Goal: Information Seeking & Learning: Find specific page/section

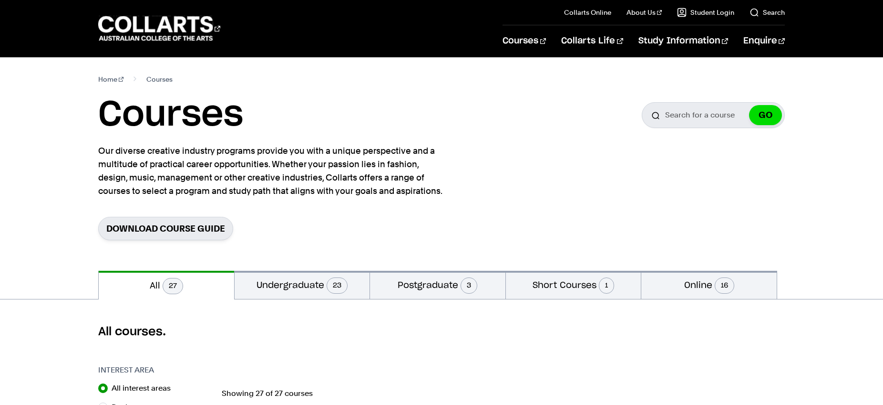
drag, startPoint x: 103, startPoint y: 118, endPoint x: 316, endPoint y: 198, distance: 228.2
click at [316, 198] on section "Home Courses Courses Search for a course GO Our diverse creative industry progr…" at bounding box center [441, 163] width 687 height 213
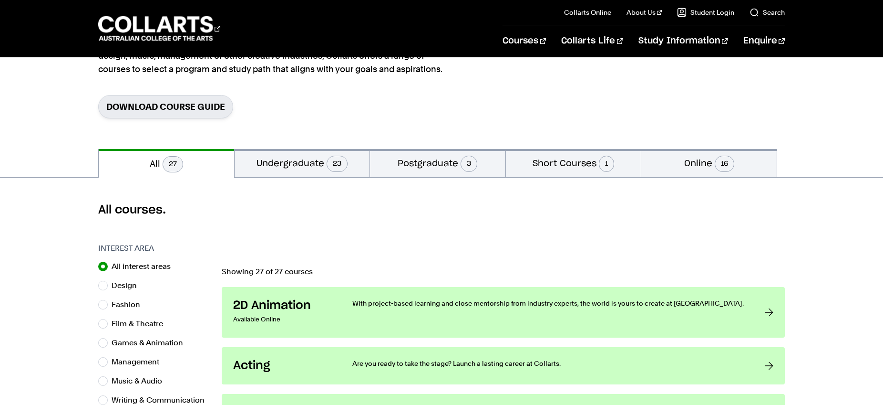
scroll to position [100, 0]
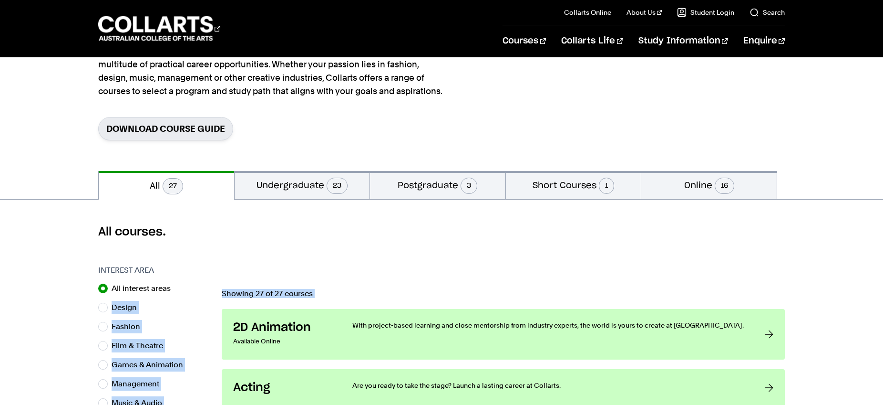
drag, startPoint x: 221, startPoint y: 294, endPoint x: 330, endPoint y: 303, distance: 109.6
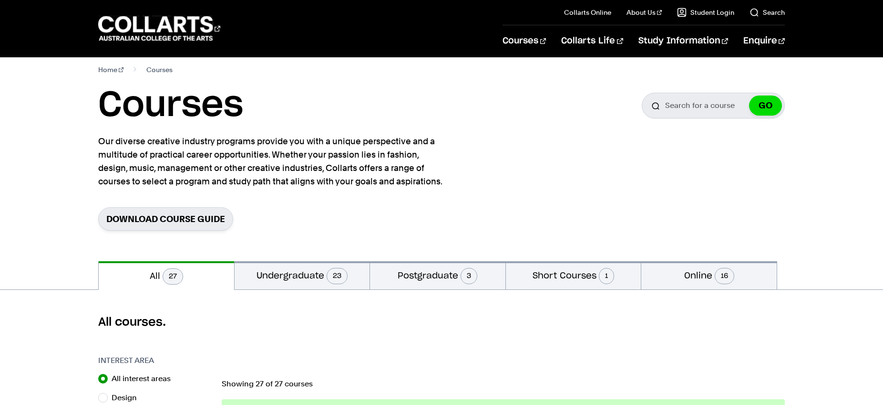
scroll to position [0, 0]
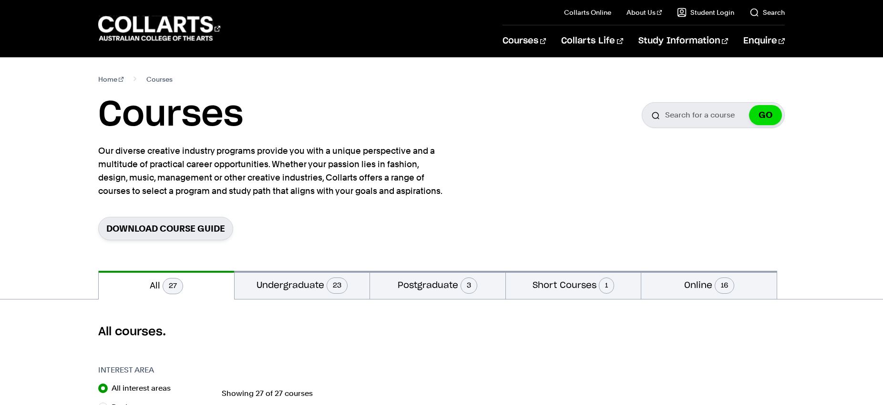
drag, startPoint x: 105, startPoint y: 122, endPoint x: 452, endPoint y: 187, distance: 352.9
click at [452, 187] on section "Home Courses Courses Search for a course GO Our diverse creative industry progr…" at bounding box center [441, 163] width 687 height 213
click at [457, 195] on section "Home Courses Courses Search for a course GO Our diverse creative industry progr…" at bounding box center [441, 163] width 687 height 213
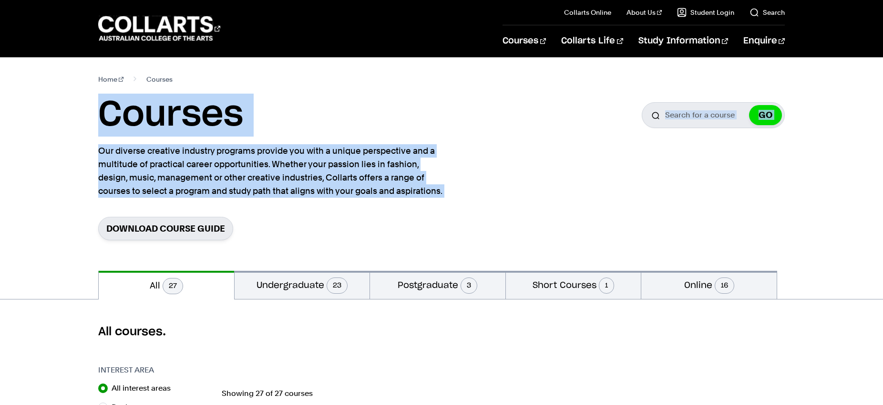
drag, startPoint x: 105, startPoint y: 116, endPoint x: 427, endPoint y: 218, distance: 337.2
click at [427, 218] on section "Home Courses Courses Search for a course GO Our diverse creative industry progr…" at bounding box center [441, 163] width 687 height 213
click at [428, 218] on div "Download Course Guide" at bounding box center [441, 228] width 687 height 23
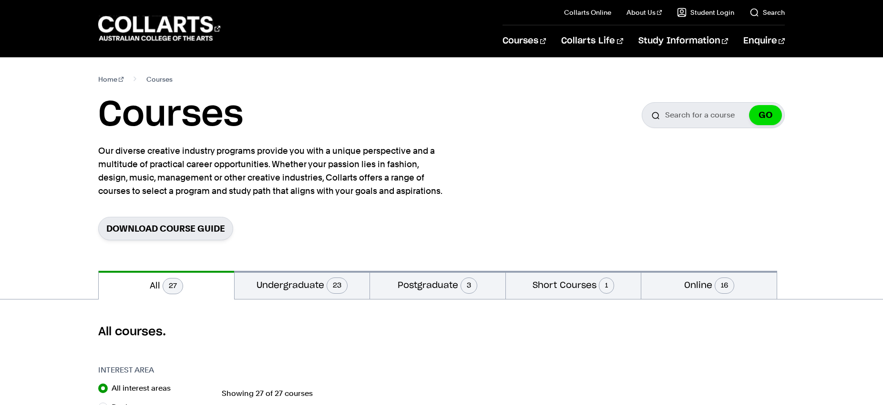
drag, startPoint x: 104, startPoint y: 119, endPoint x: 411, endPoint y: 190, distance: 314.3
click at [411, 190] on section "Home Courses Courses Search for a course GO Our diverse creative industry progr…" at bounding box center [441, 163] width 687 height 213
click at [439, 193] on p "Our diverse creative industry programs provide you with a unique perspective an…" at bounding box center [272, 170] width 348 height 53
drag, startPoint x: 453, startPoint y: 196, endPoint x: 100, endPoint y: 102, distance: 364.8
click at [100, 102] on section "Home Courses Courses Search for a course GO Our diverse creative industry progr…" at bounding box center [441, 163] width 687 height 213
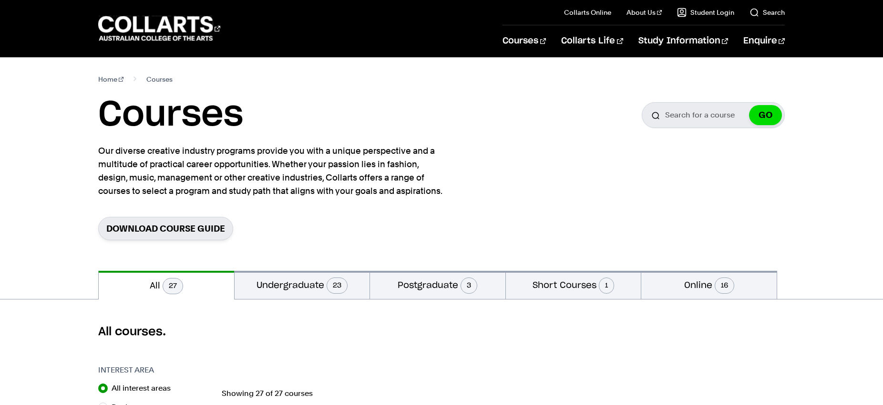
click at [101, 118] on h1 "Courses" at bounding box center [170, 114] width 145 height 43
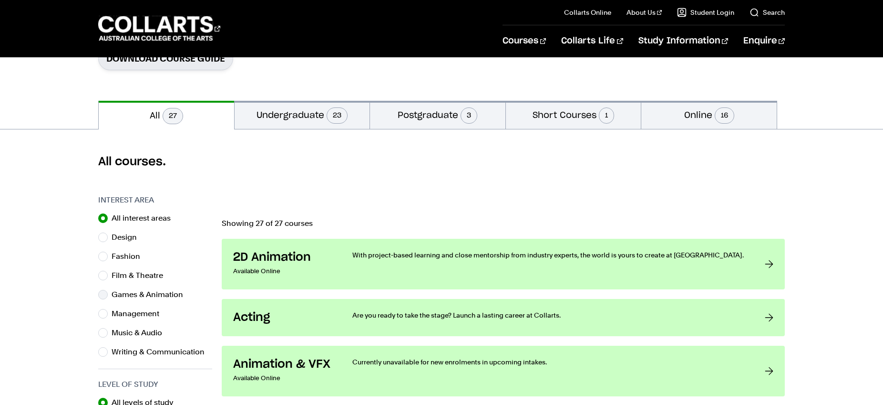
scroll to position [175, 0]
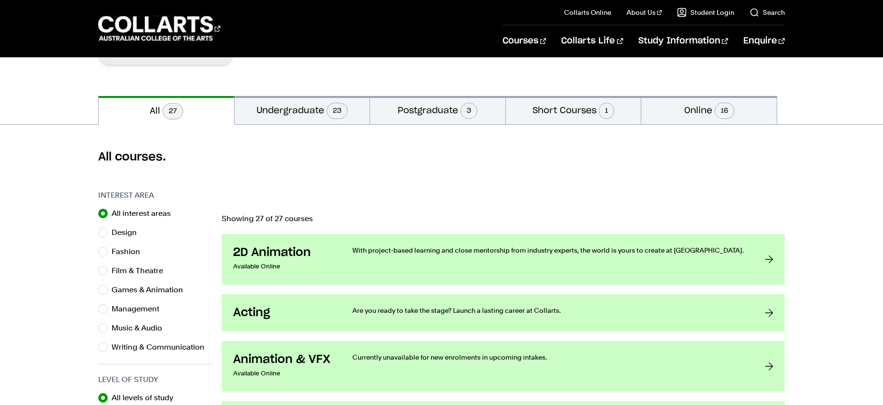
drag, startPoint x: 84, startPoint y: 202, endPoint x: 347, endPoint y: 217, distance: 262.8
click at [347, 217] on p "Showing 27 of 27 courses" at bounding box center [503, 219] width 563 height 8
drag, startPoint x: 222, startPoint y: 218, endPoint x: 324, endPoint y: 221, distance: 102.1
click at [324, 221] on p "Showing 27 of 27 courses" at bounding box center [503, 219] width 563 height 8
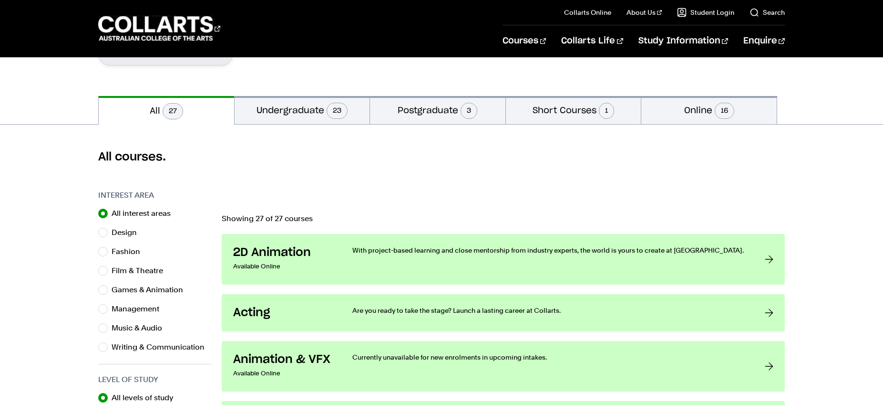
click at [324, 221] on p "Showing 27 of 27 courses" at bounding box center [503, 219] width 563 height 8
drag, startPoint x: 222, startPoint y: 218, endPoint x: 317, endPoint y: 217, distance: 94.5
click at [317, 217] on p "Showing 27 of 27 courses" at bounding box center [503, 219] width 563 height 8
drag, startPoint x: 222, startPoint y: 220, endPoint x: 297, endPoint y: 209, distance: 75.8
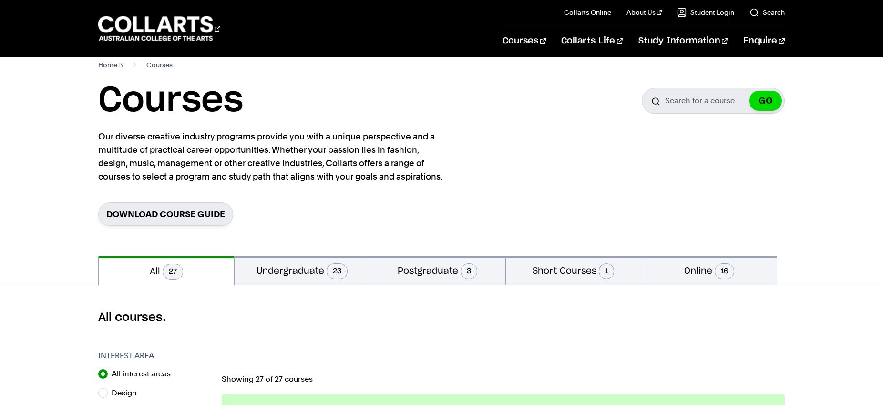
scroll to position [0, 0]
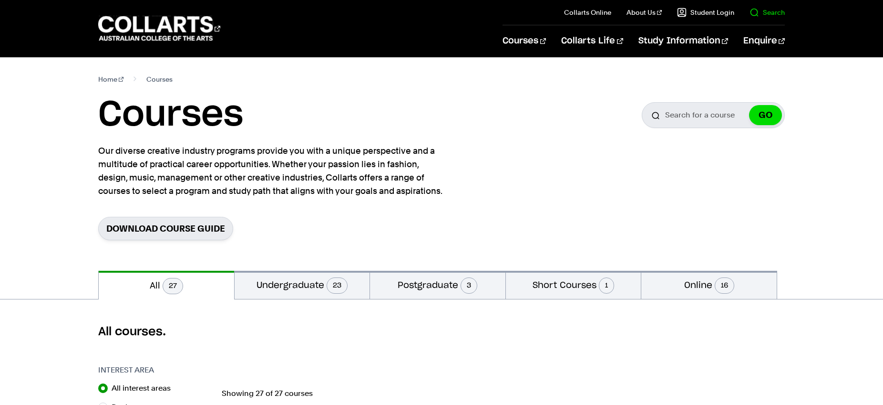
click at [774, 12] on link "Search" at bounding box center [767, 13] width 35 height 10
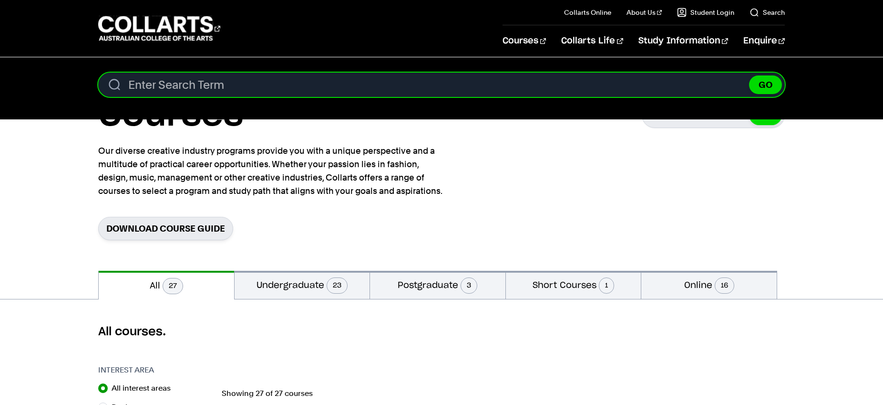
click at [153, 83] on input "Search content" at bounding box center [441, 85] width 687 height 24
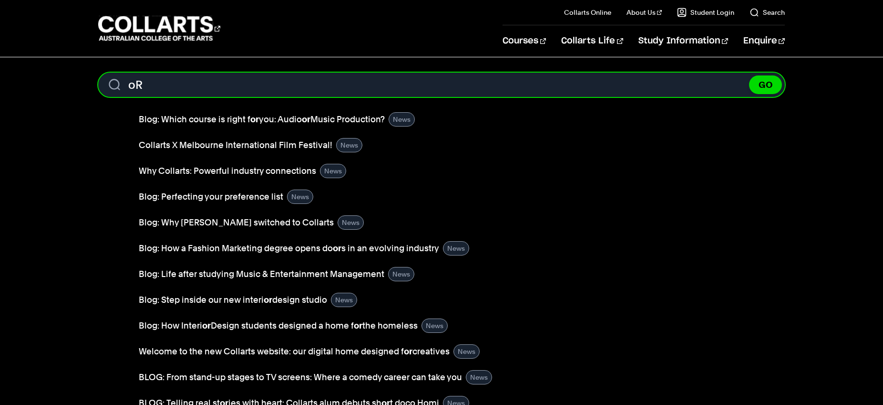
type input "o"
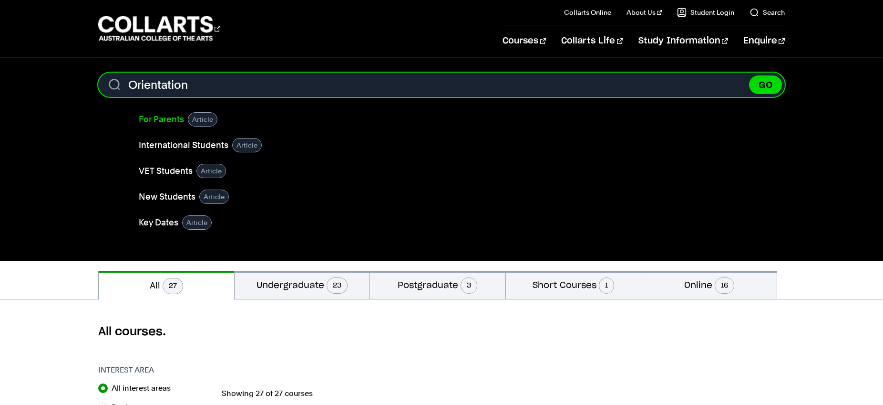
type input "Orientation"
click at [749, 75] on button "GO" at bounding box center [765, 84] width 33 height 19
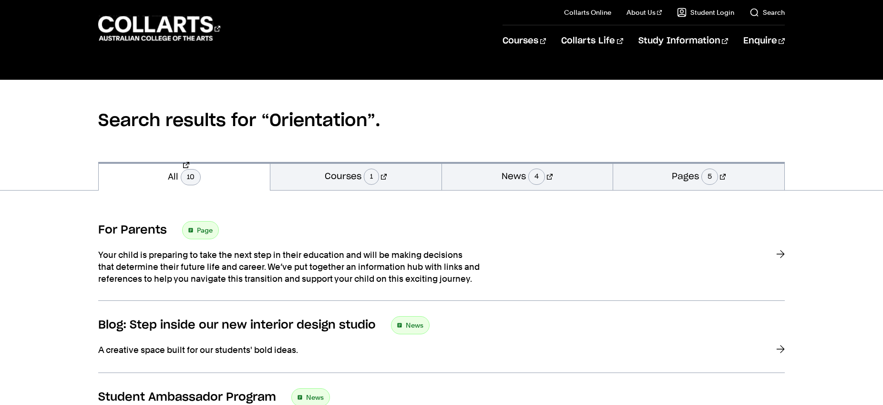
scroll to position [53, 0]
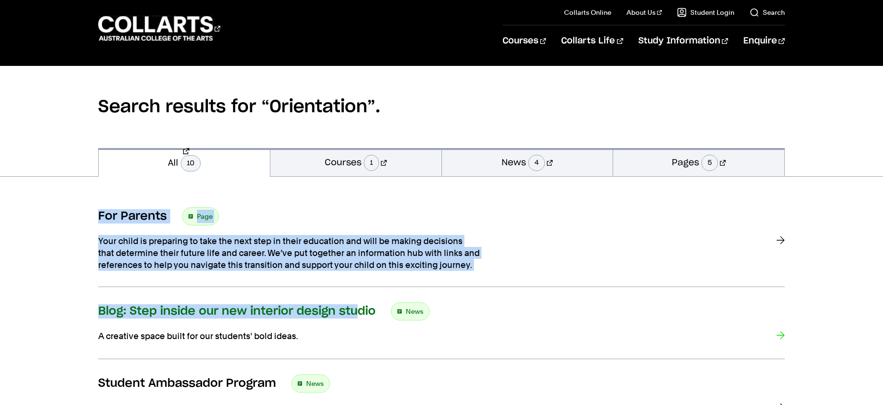
drag, startPoint x: 72, startPoint y: 214, endPoint x: 380, endPoint y: 335, distance: 331.8
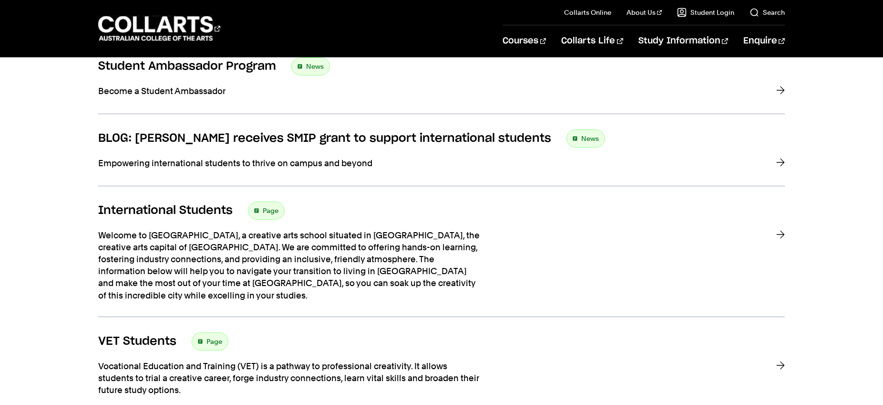
scroll to position [696, 0]
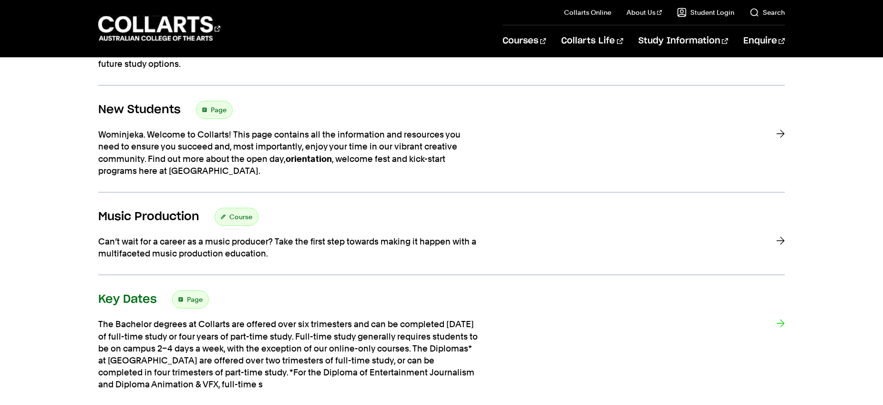
click at [141, 292] on h3 "Key Dates" at bounding box center [127, 299] width 59 height 14
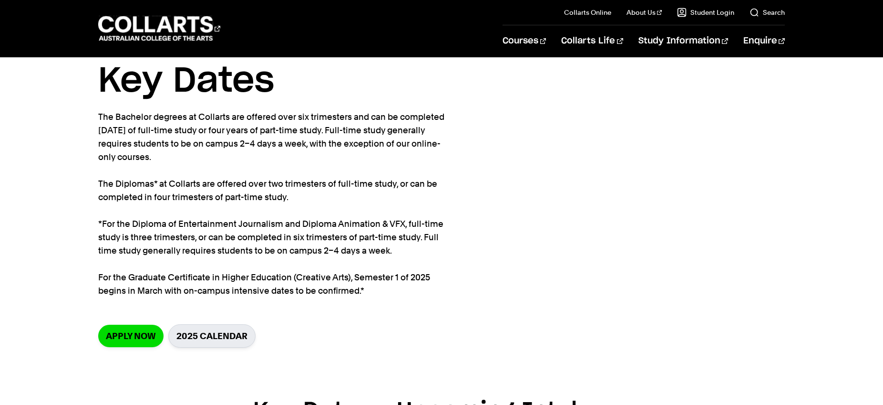
scroll to position [91, 0]
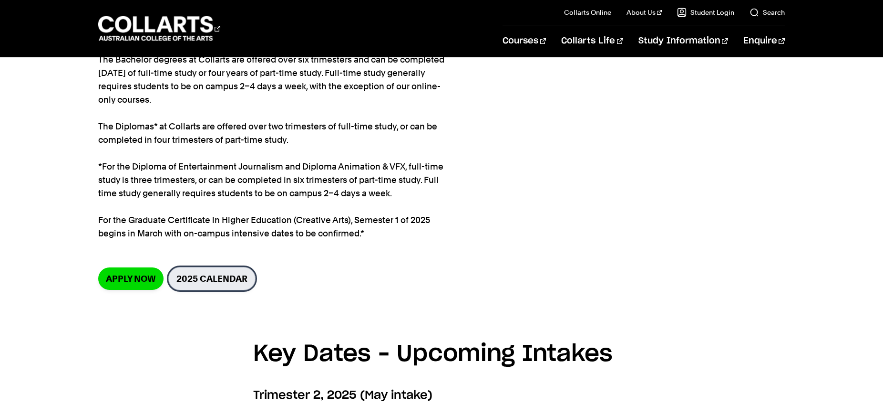
click at [238, 285] on link "2025 Calendar" at bounding box center [211, 278] width 87 height 23
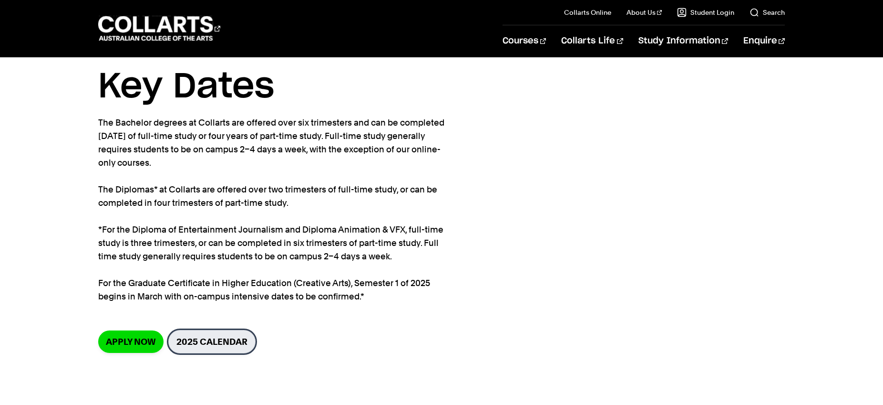
scroll to position [0, 0]
